Goal: Find specific page/section: Find specific page/section

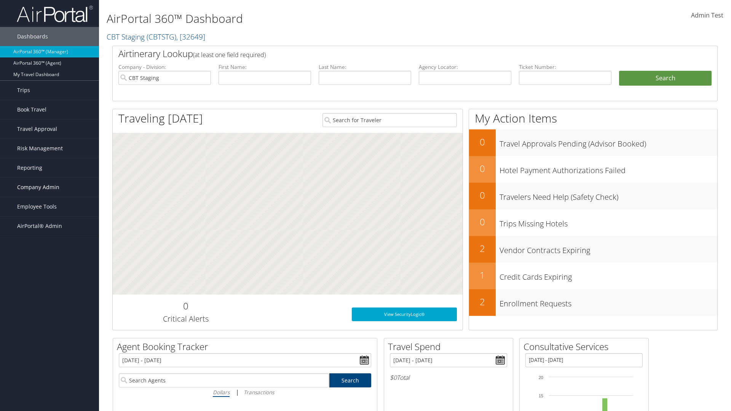
click at [49, 187] on span "Company Admin" at bounding box center [38, 187] width 42 height 19
click at [49, 220] on link "People" at bounding box center [49, 225] width 99 height 11
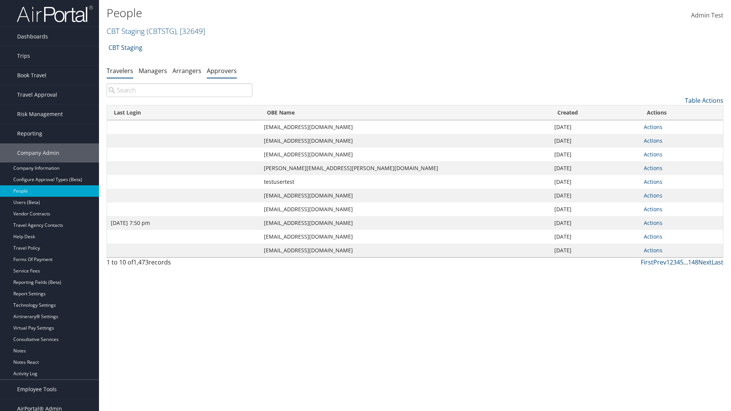
click at [221, 70] on link "Approvers" at bounding box center [222, 71] width 30 height 8
